Goal: Check status: Check status

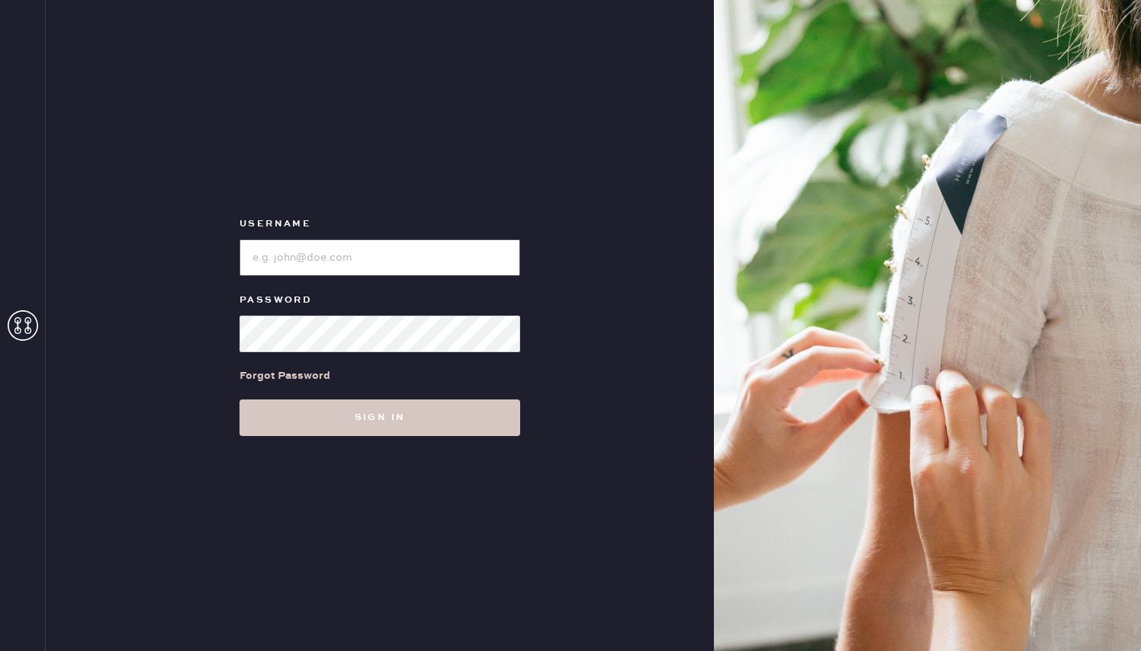
click at [342, 249] on input "loginName" at bounding box center [379, 257] width 281 height 37
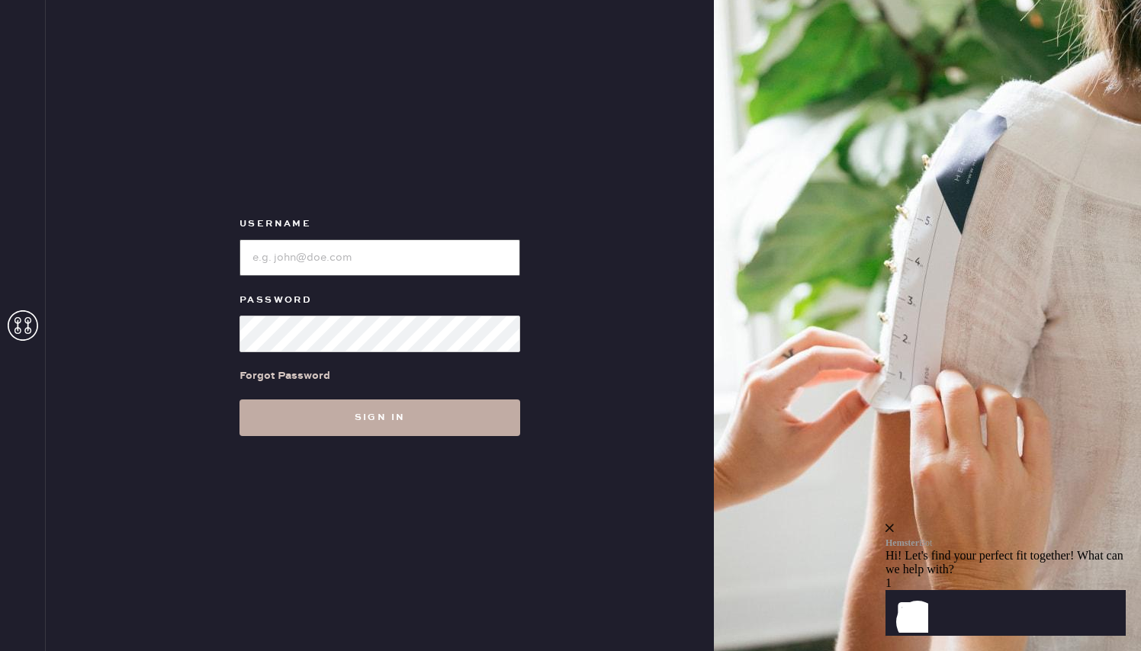
type input "[EMAIL_ADDRESS][DOMAIN_NAME]"
click at [392, 410] on button "Sign in" at bounding box center [379, 418] width 281 height 37
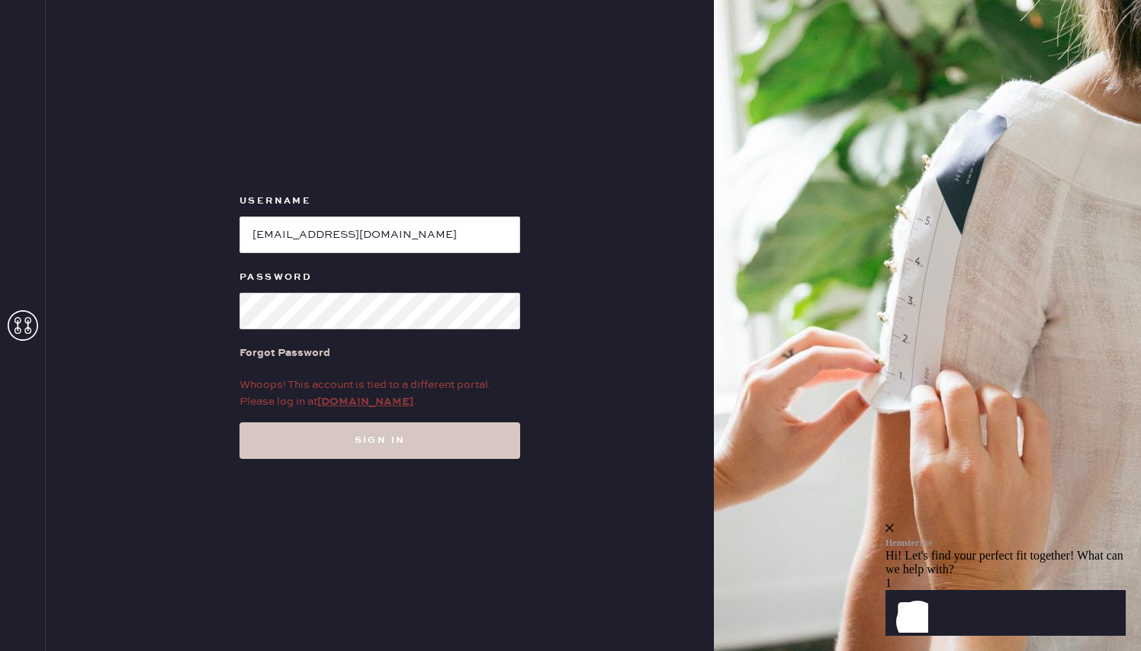
click at [371, 401] on link "my.hemster.co" at bounding box center [365, 402] width 96 height 14
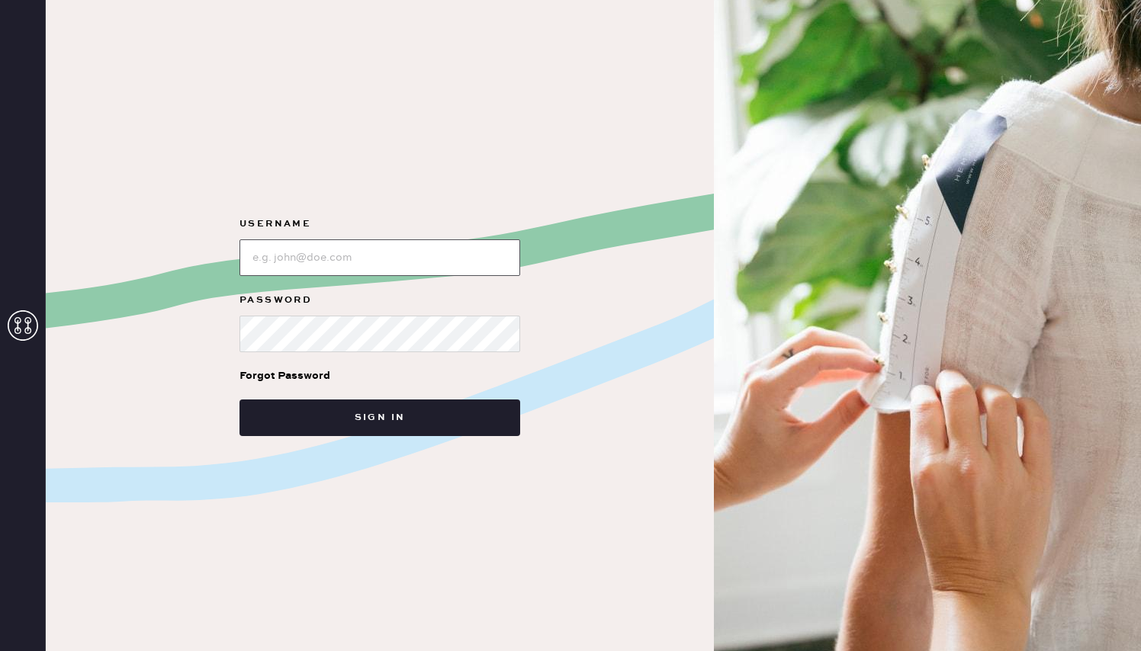
click at [355, 259] on input "loginName" at bounding box center [379, 257] width 281 height 37
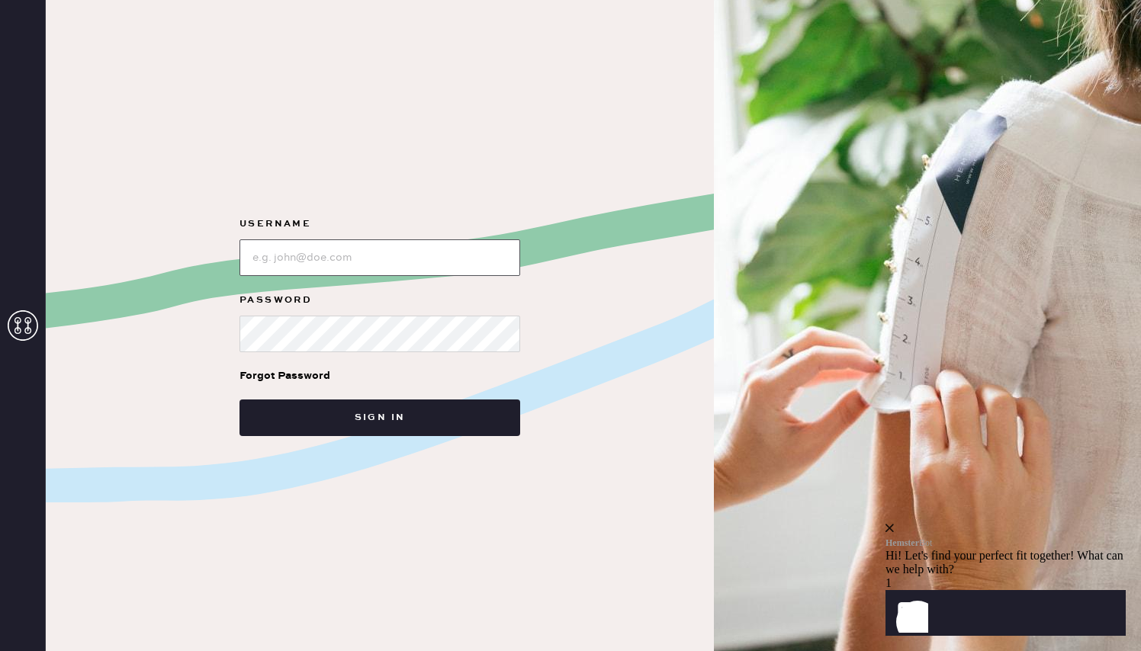
type input "[EMAIL_ADDRESS][DOMAIN_NAME]"
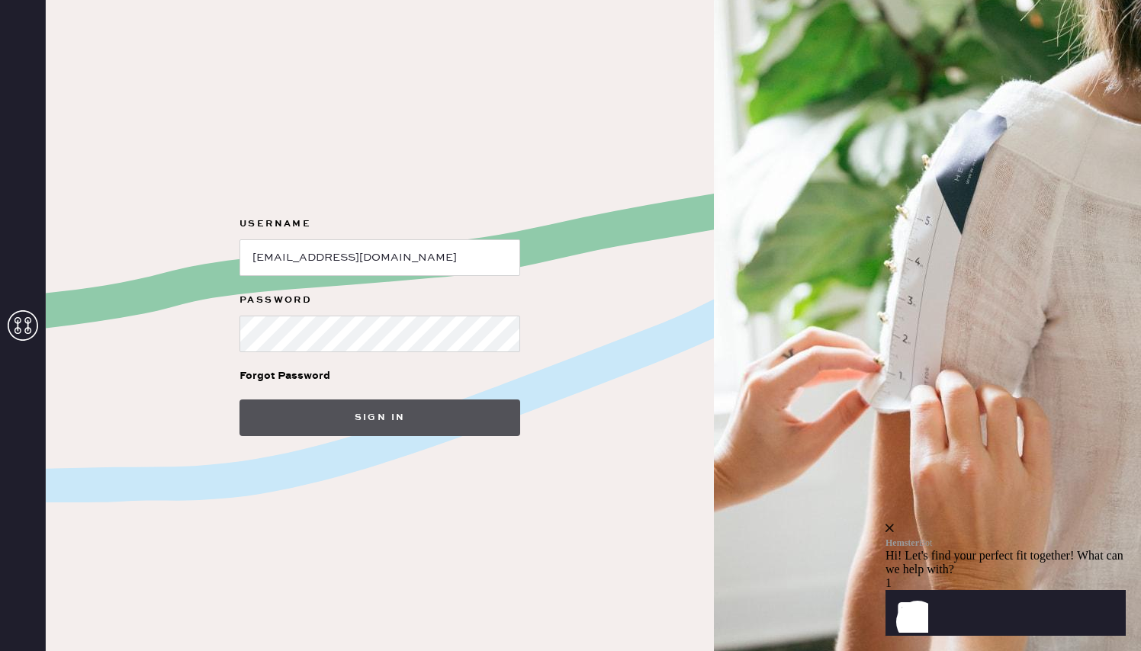
click at [406, 416] on button "Sign in" at bounding box center [379, 418] width 281 height 37
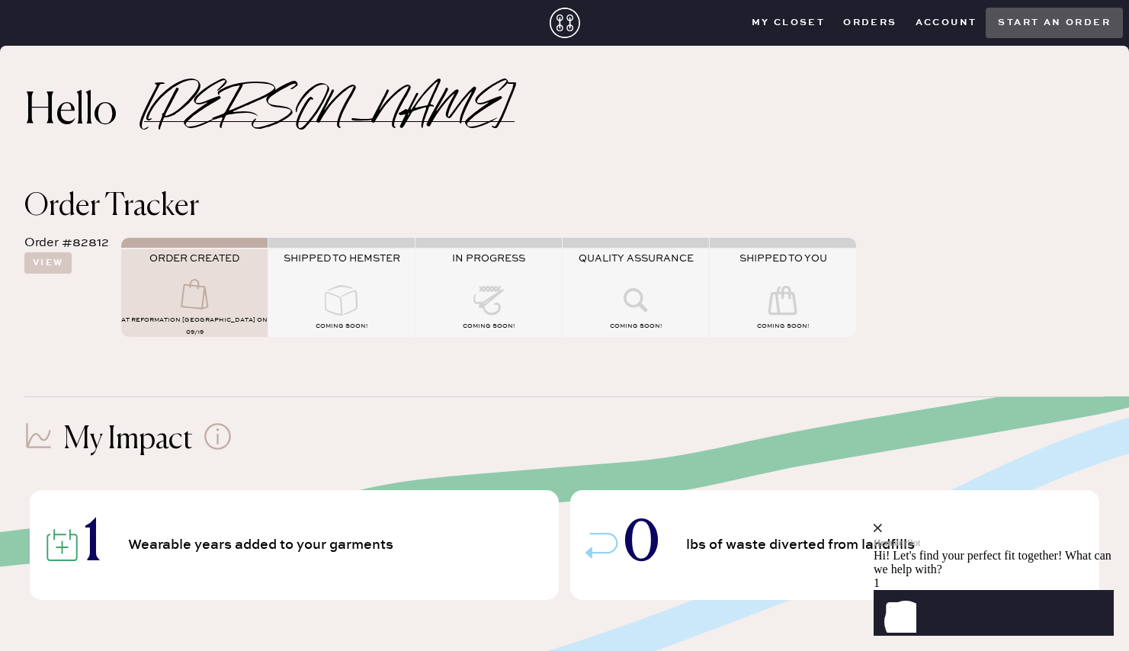
click at [325, 281] on div "SHIPPED TO HEMSTER" at bounding box center [341, 268] width 146 height 33
click at [59, 268] on button "View" at bounding box center [47, 262] width 47 height 21
